Goal: Task Accomplishment & Management: Manage account settings

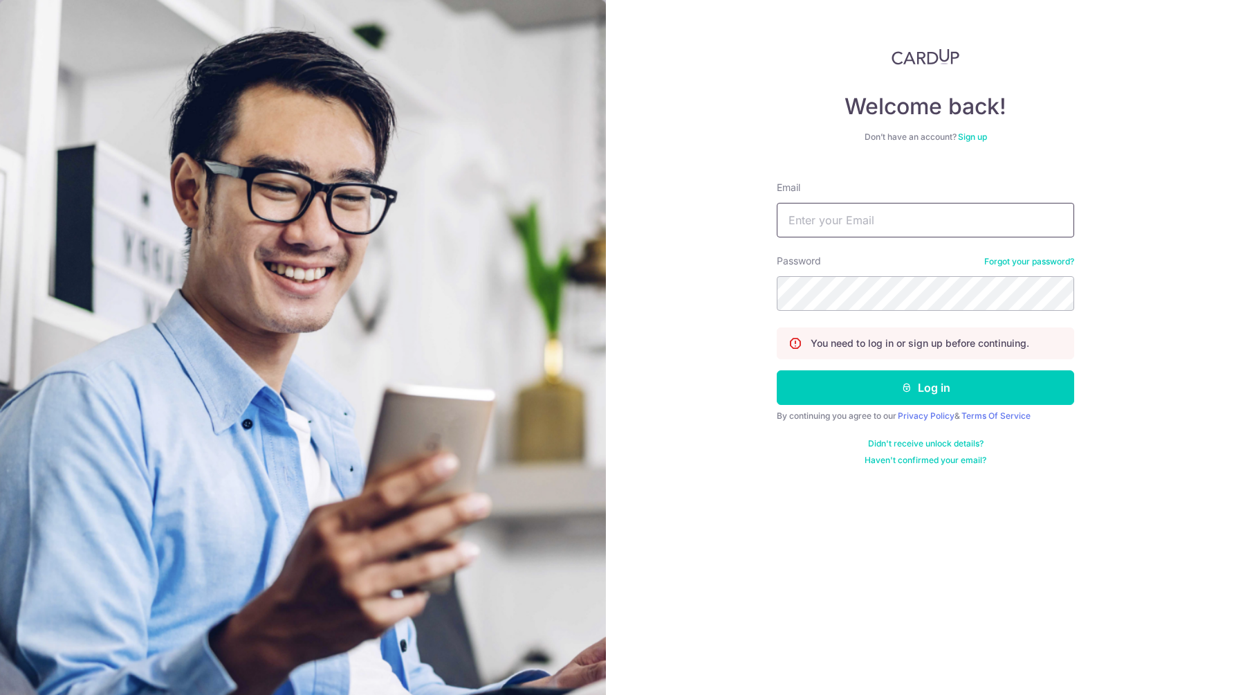
click at [875, 214] on input "Email" at bounding box center [926, 220] width 298 height 35
click at [784, 214] on input "Email" at bounding box center [926, 220] width 298 height 35
paste input "[EMAIL_ADDRESS][DOMAIN_NAME]"
type input "[EMAIL_ADDRESS][DOMAIN_NAME]"
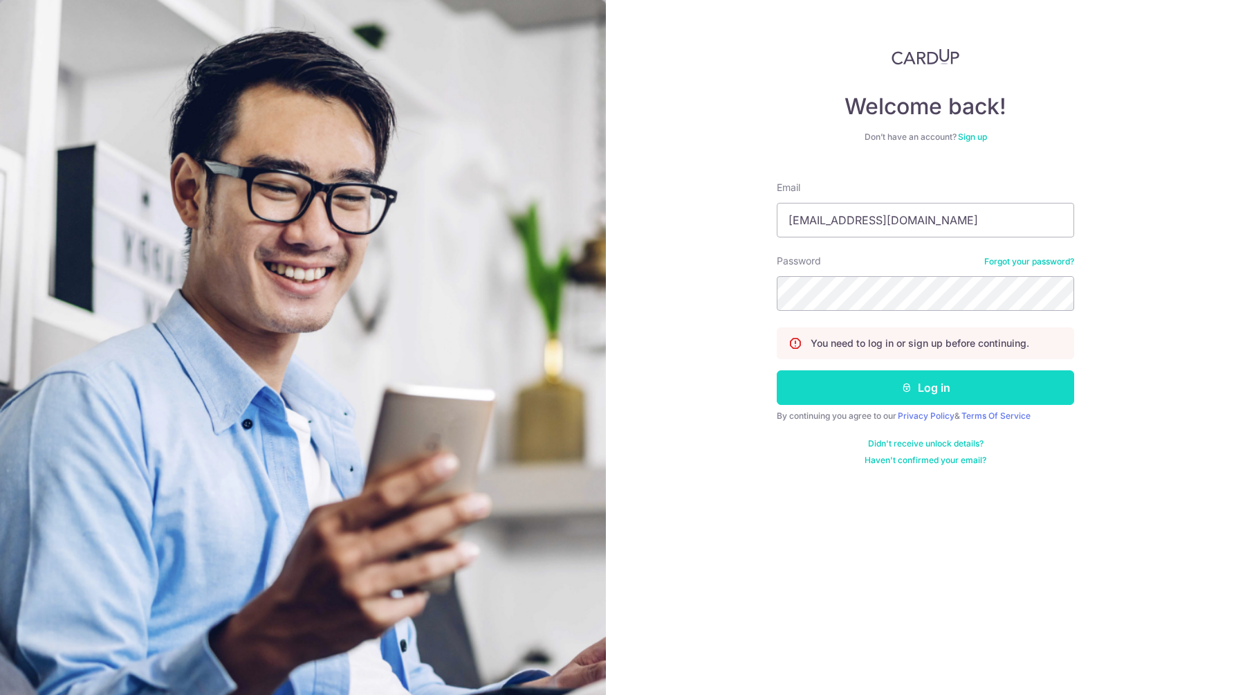
click at [844, 382] on button "Log in" at bounding box center [926, 387] width 298 height 35
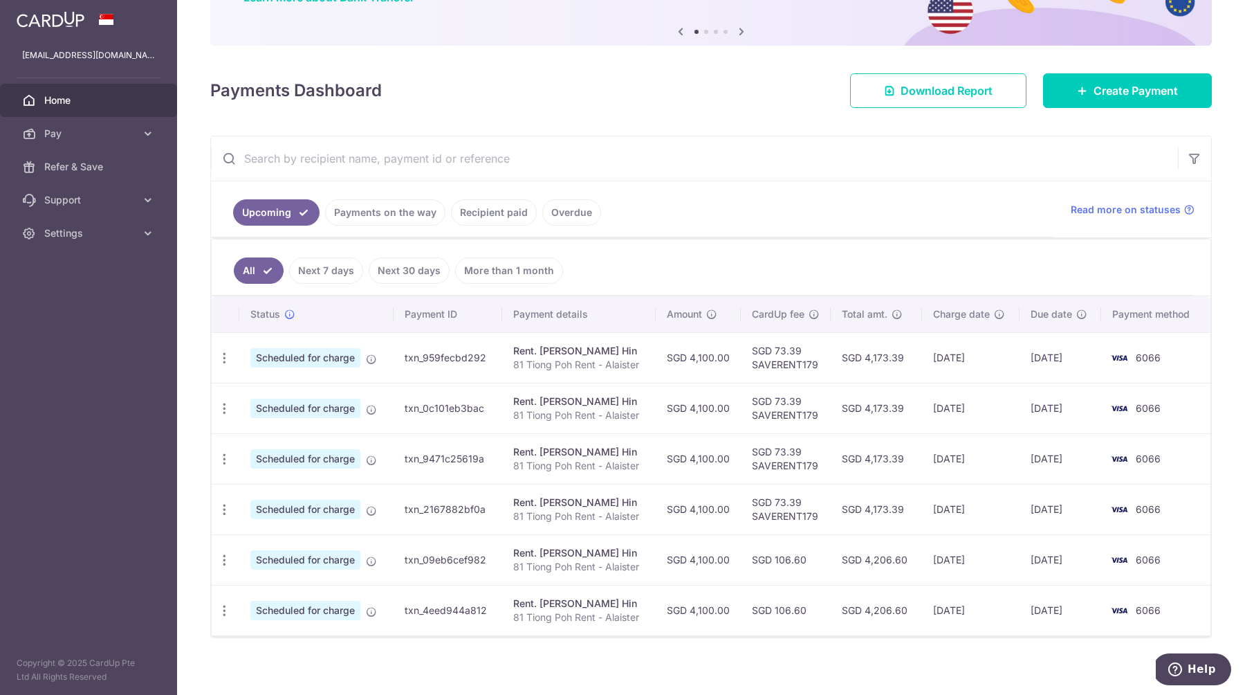
scroll to position [140, 0]
